Goal: Navigation & Orientation: Find specific page/section

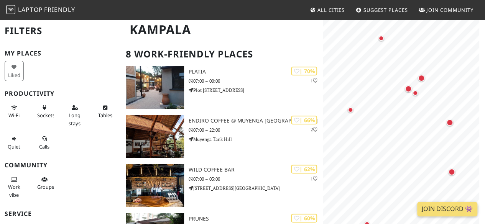
scroll to position [44, 0]
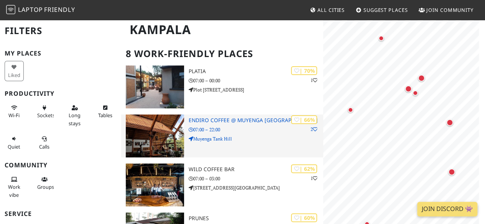
click at [152, 135] on img at bounding box center [155, 136] width 58 height 43
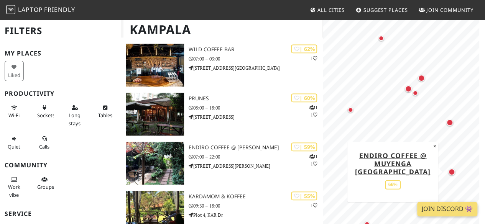
scroll to position [170, 0]
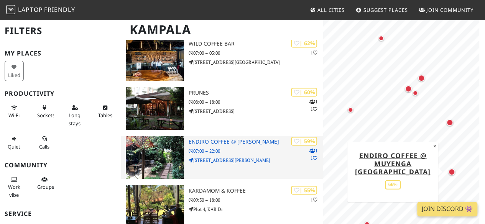
click at [151, 157] on img at bounding box center [155, 157] width 58 height 43
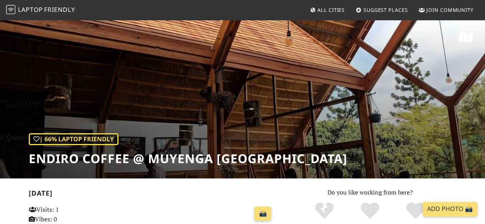
click at [432, 130] on div "| 66% Laptop Friendly Endiro Coffee @ Muyenga Tank Hill" at bounding box center [242, 99] width 485 height 160
